Goal: Information Seeking & Learning: Learn about a topic

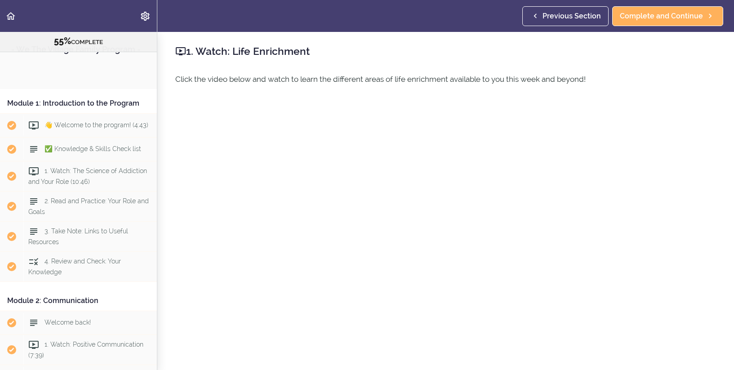
scroll to position [1303, 0]
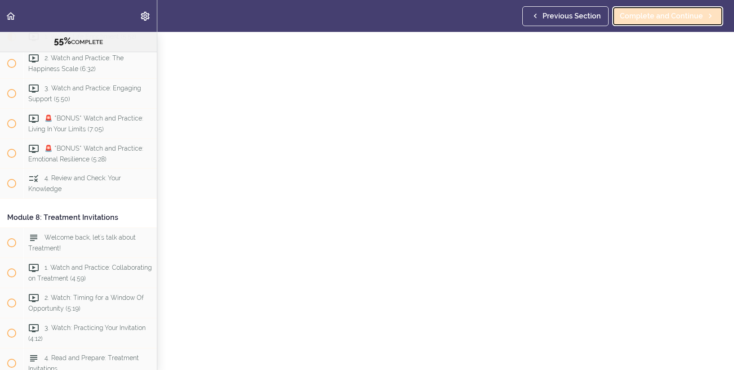
click at [661, 19] on span "Complete and Continue" at bounding box center [661, 16] width 83 height 11
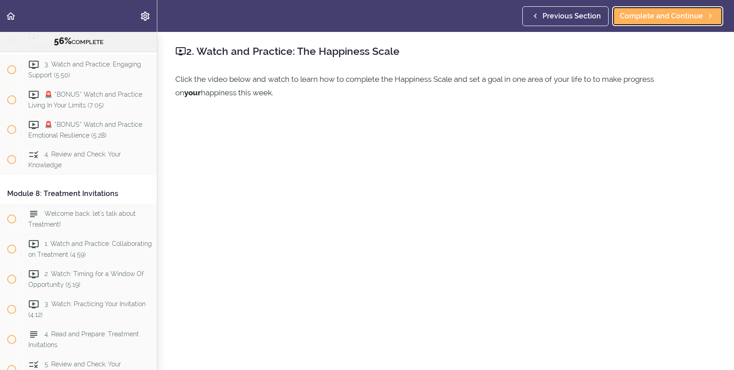
scroll to position [18, 0]
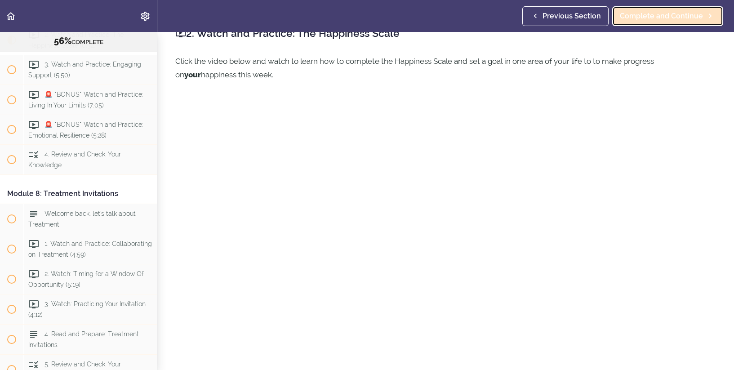
click at [649, 12] on span "Complete and Continue" at bounding box center [661, 16] width 83 height 11
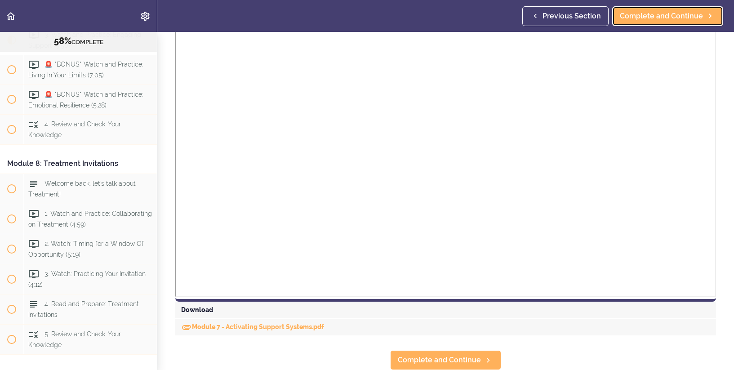
scroll to position [989, 0]
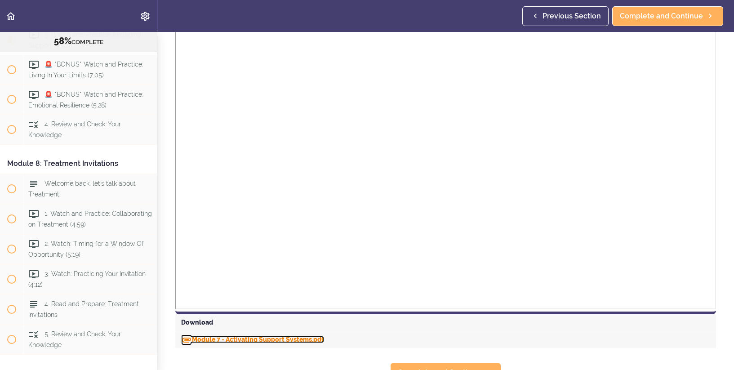
click at [210, 337] on link "Module 7 - Activating Support Systems.pdf" at bounding box center [252, 339] width 143 height 7
click at [552, 14] on span "Previous Section" at bounding box center [571, 16] width 58 height 11
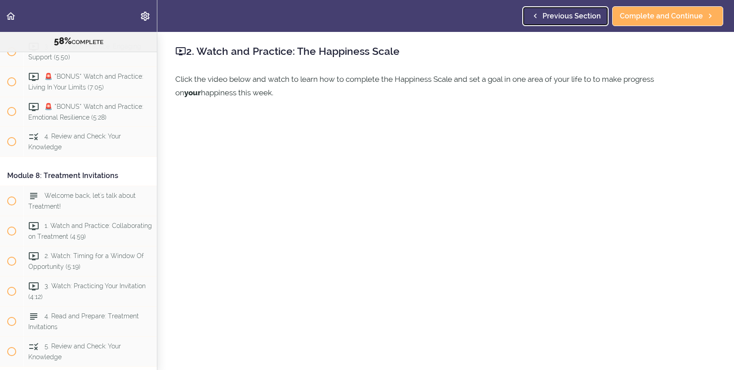
scroll to position [1327, 0]
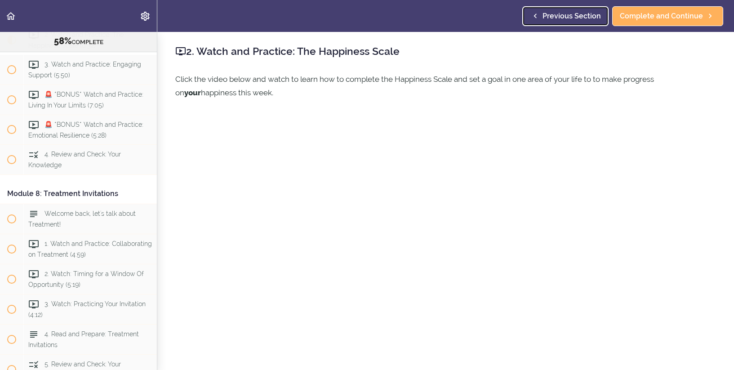
click at [560, 13] on span "Previous Section" at bounding box center [571, 16] width 58 height 11
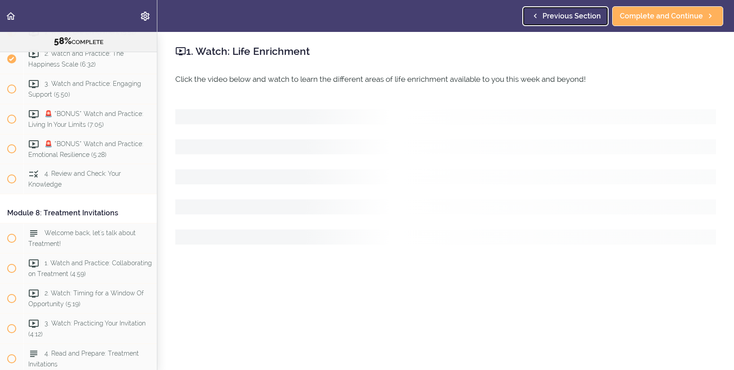
scroll to position [1303, 0]
